Goal: Find contact information: Find contact information

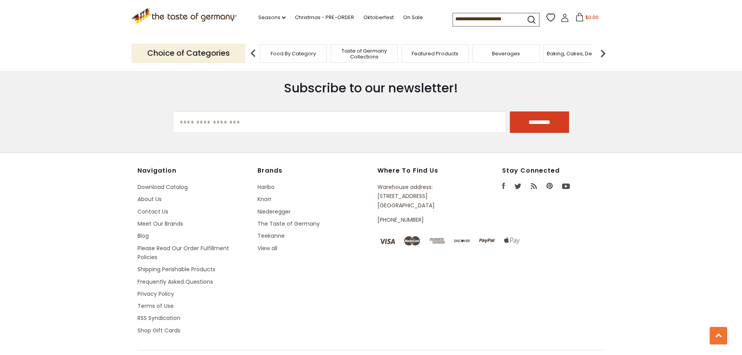
scroll to position [1941, 0]
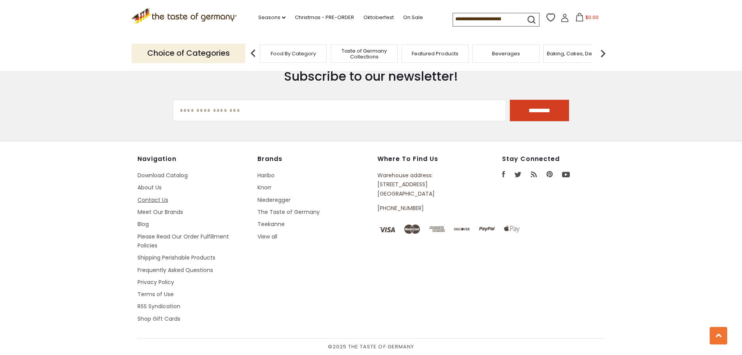
click at [155, 198] on link "Contact Us" at bounding box center [153, 200] width 31 height 8
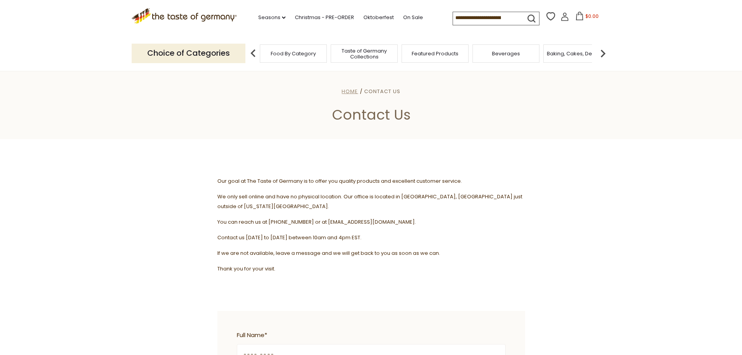
click at [348, 92] on span "Home" at bounding box center [350, 91] width 16 height 7
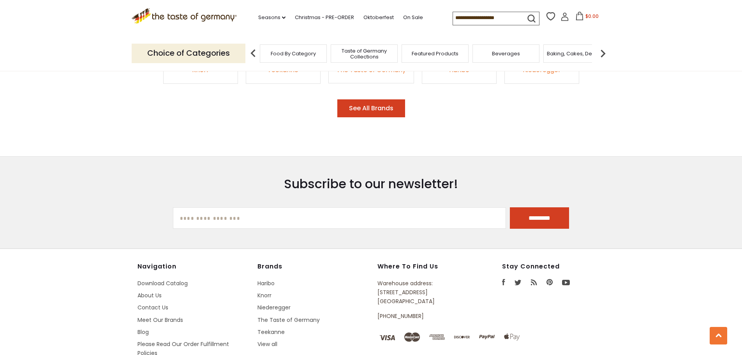
scroll to position [1406, 0]
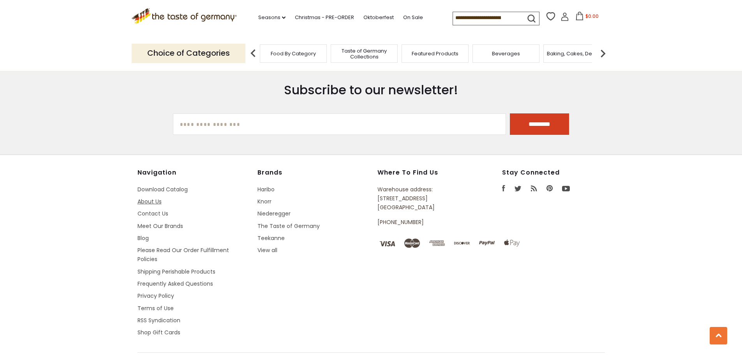
click at [154, 198] on link "About Us" at bounding box center [150, 202] width 24 height 8
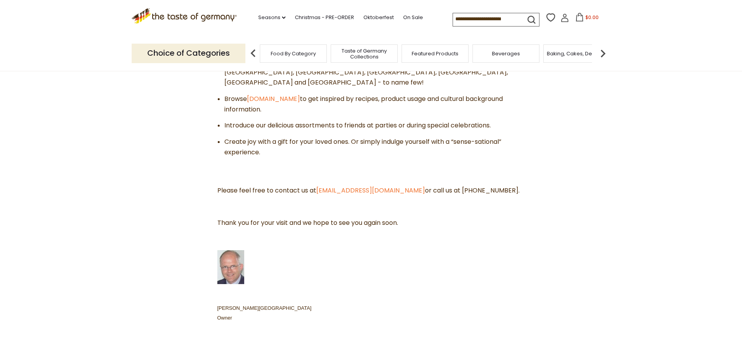
scroll to position [351, 0]
drag, startPoint x: 424, startPoint y: 160, endPoint x: 318, endPoint y: 160, distance: 106.0
click at [318, 187] on span "Please feel free to contact us at contact@thetasteofgermany.com or call us at 1…" at bounding box center [368, 191] width 302 height 9
copy link "contact@thetasteofgermany.com"
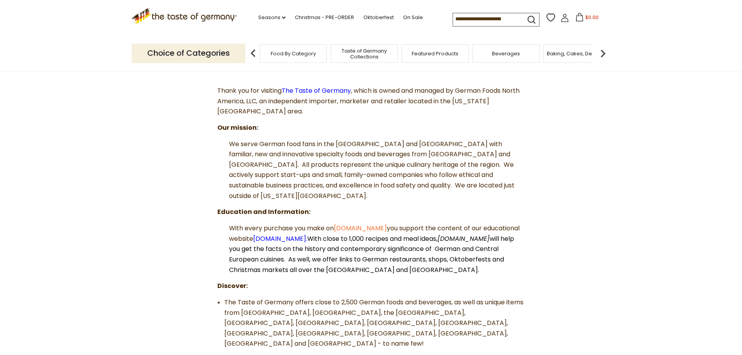
scroll to position [156, 0]
